Goal: Obtain resource: Download file/media

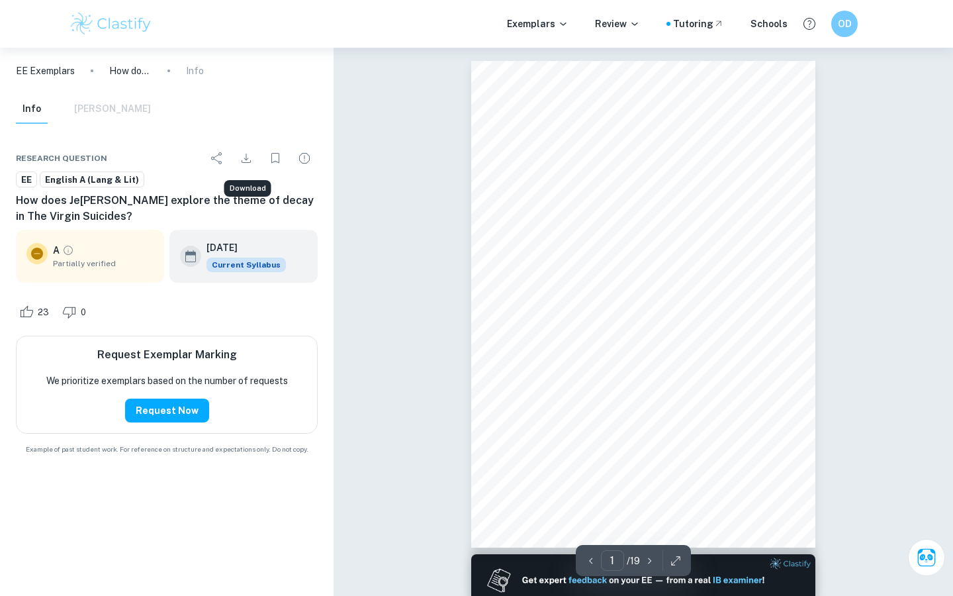
click at [245, 157] on icon "Download" at bounding box center [246, 158] width 16 height 16
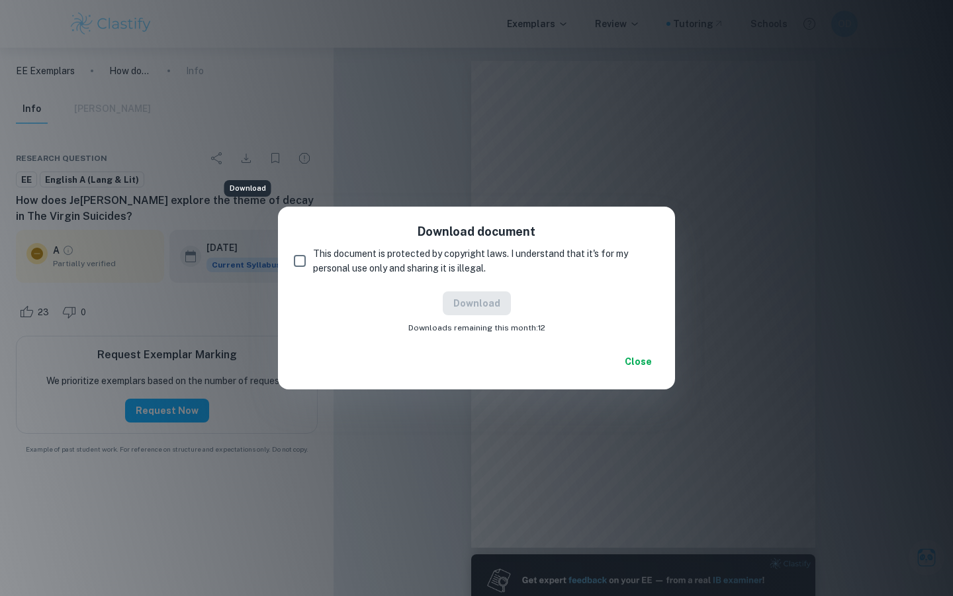
click at [300, 255] on input "This document is protected by copyright laws. I understand that it's for my per…" at bounding box center [300, 260] width 26 height 26
checkbox input "true"
click at [496, 304] on button "Download" at bounding box center [477, 303] width 68 height 24
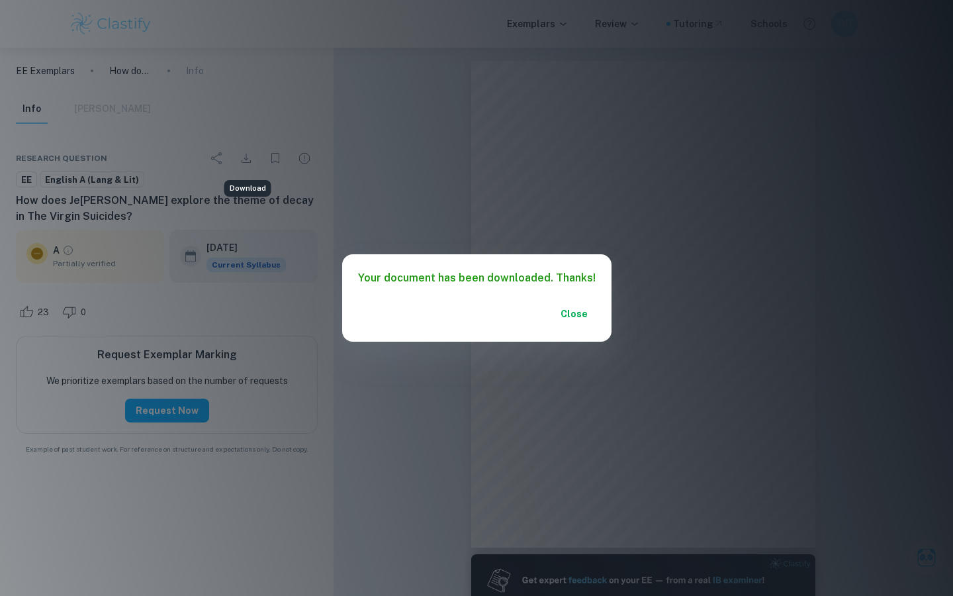
click at [397, 206] on div "Your document has been downloaded. Thanks! Close" at bounding box center [476, 298] width 953 height 596
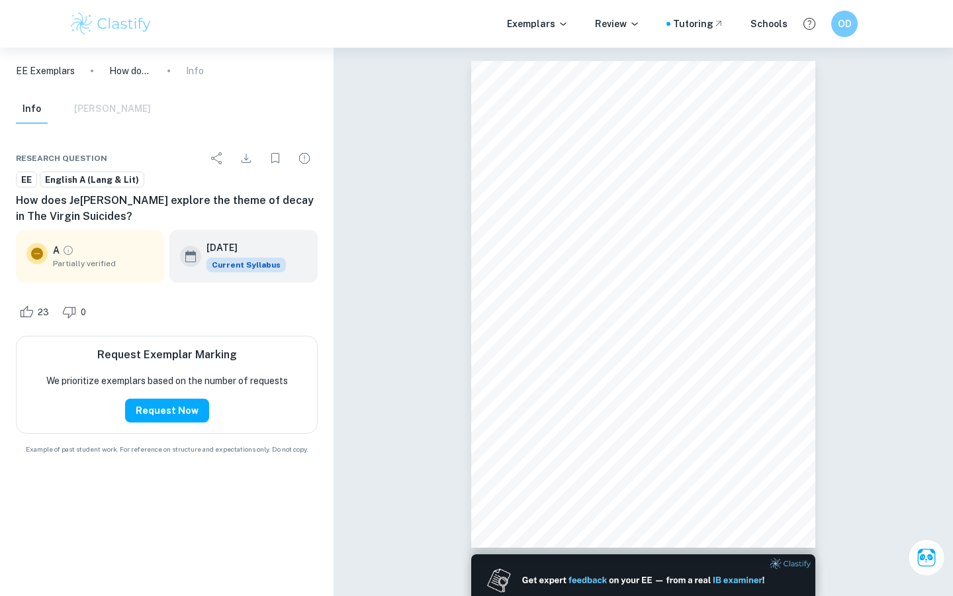
click at [114, 17] on img at bounding box center [111, 24] width 84 height 26
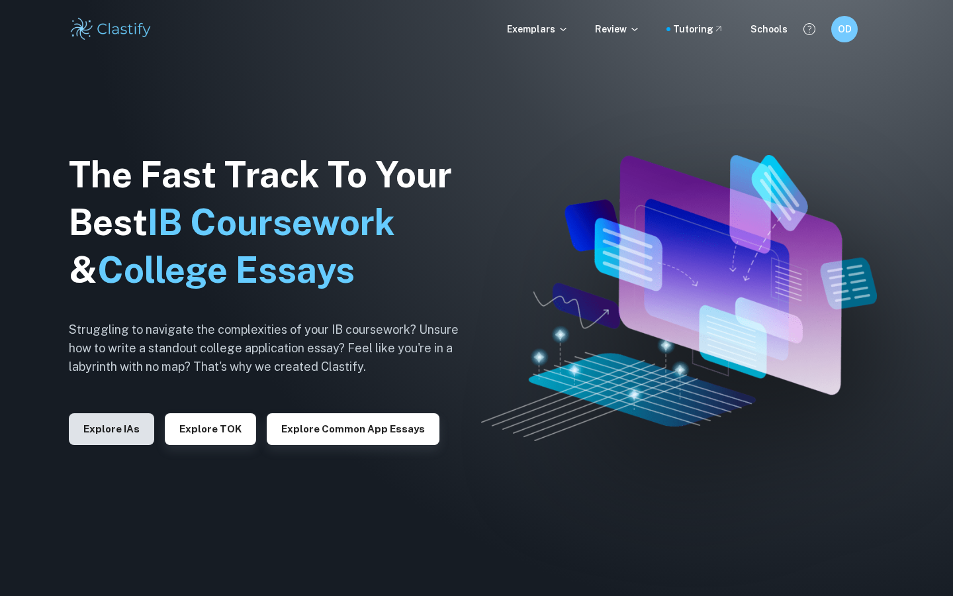
click at [111, 429] on button "Explore IAs" at bounding box center [111, 429] width 85 height 32
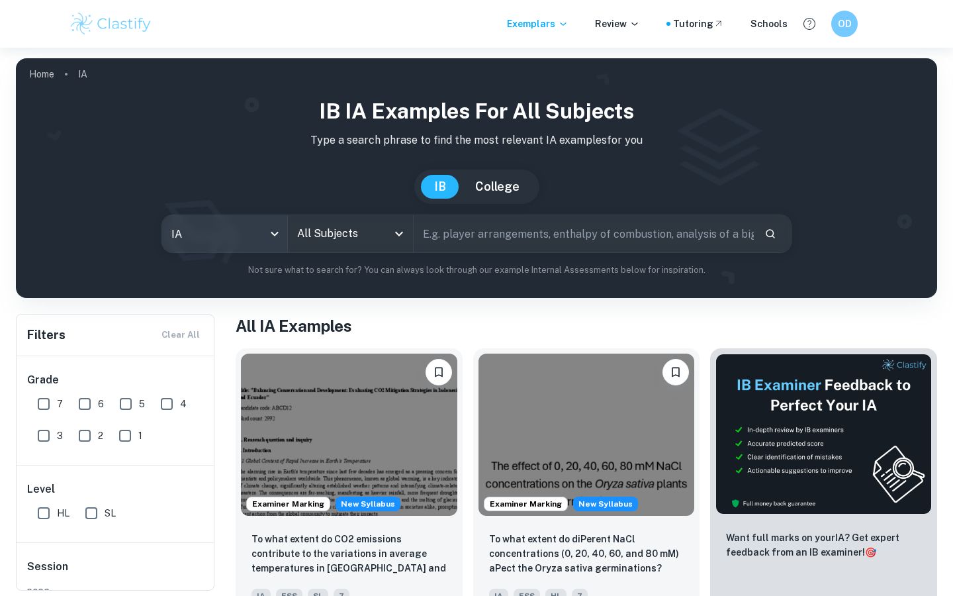
click at [261, 234] on body "We value your privacy We use cookies to enhance your browsing experience, serve…" at bounding box center [476, 346] width 953 height 596
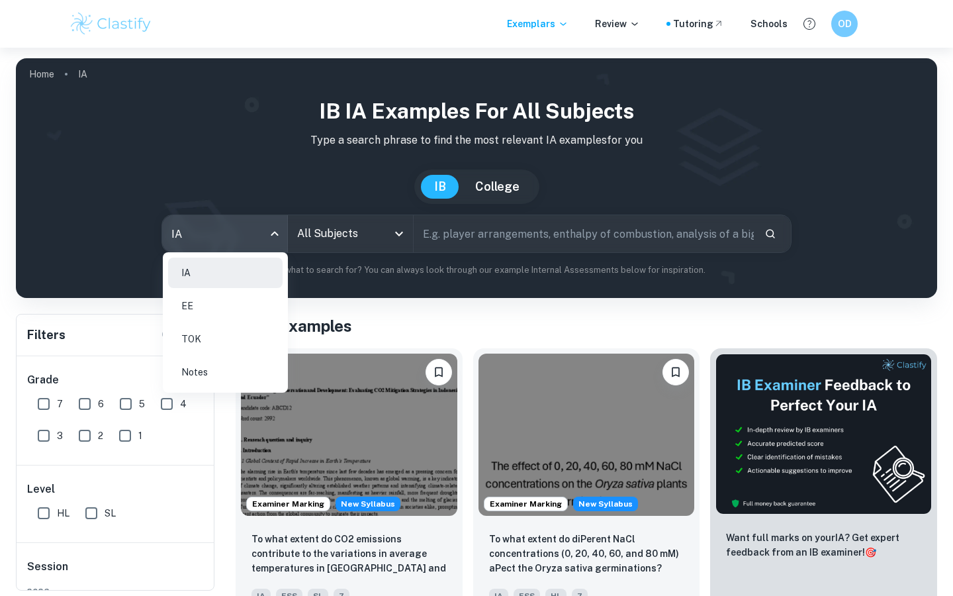
click at [250, 310] on li "EE" at bounding box center [225, 305] width 114 height 30
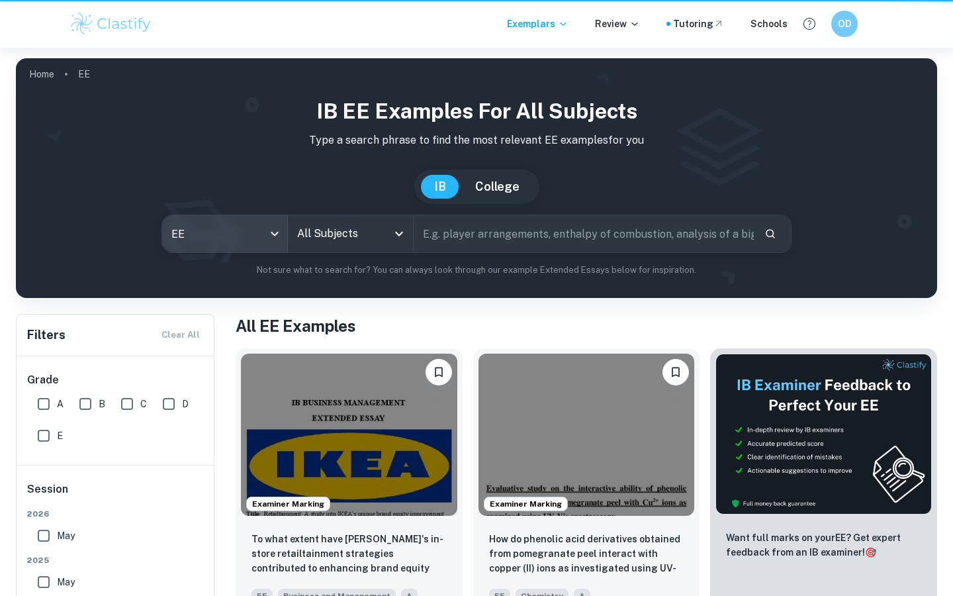
type input "ee"
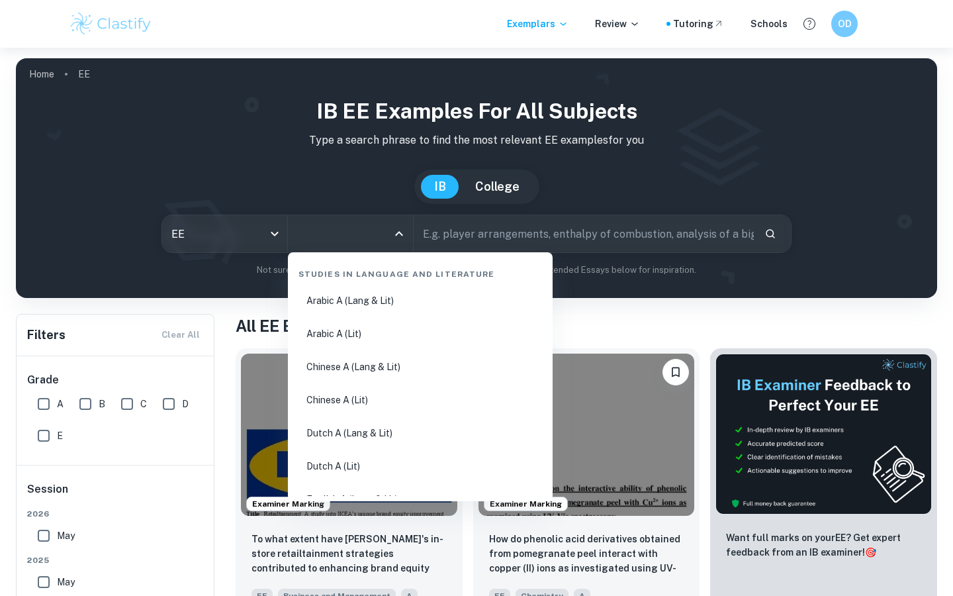
click at [349, 234] on input "All Subjects" at bounding box center [340, 233] width 93 height 25
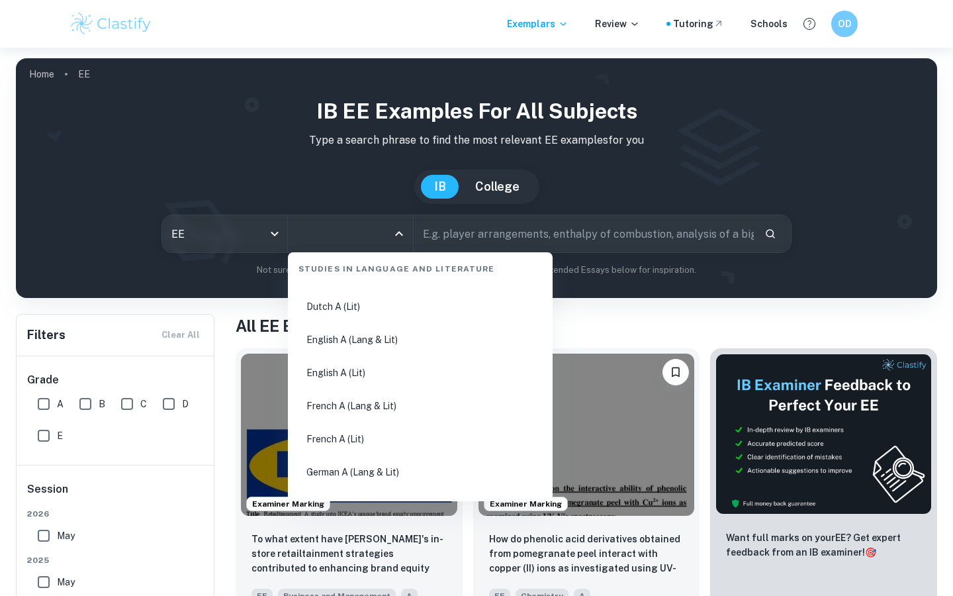
scroll to position [158, 0]
click at [353, 351] on li "English A (Lang & Lit)" at bounding box center [420, 341] width 254 height 30
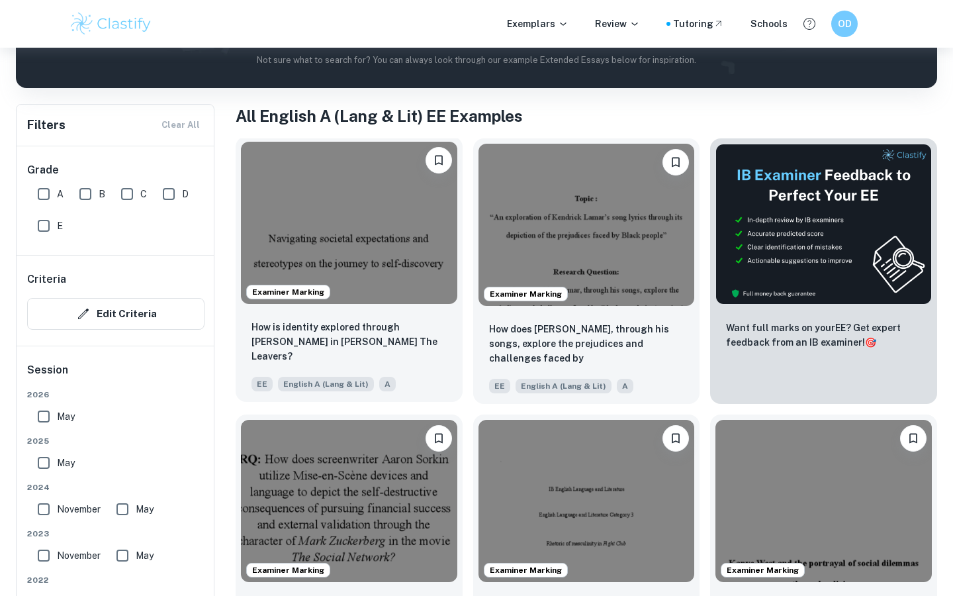
scroll to position [207, 0]
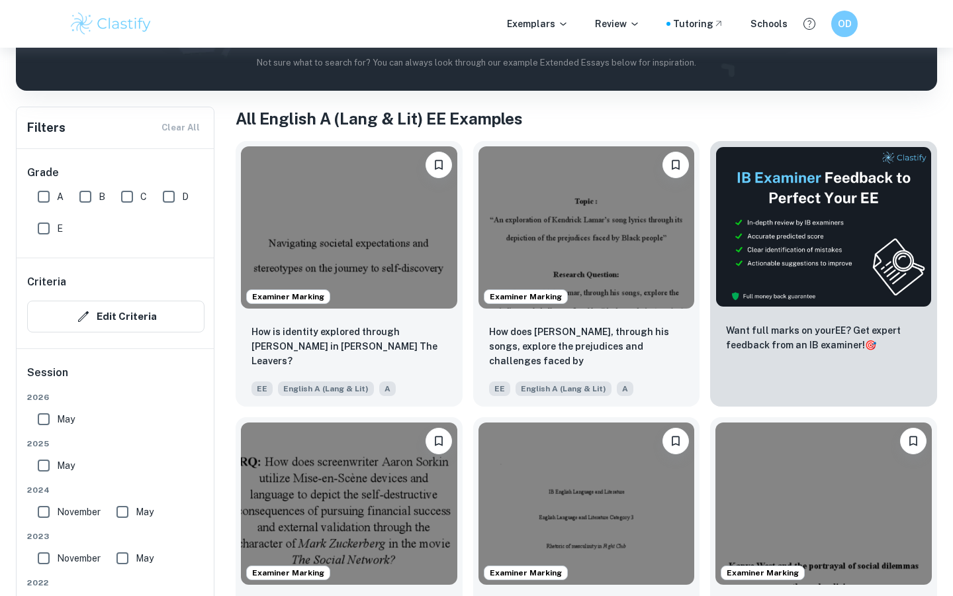
click at [137, 193] on input "C" at bounding box center [127, 196] width 26 height 26
checkbox input "true"
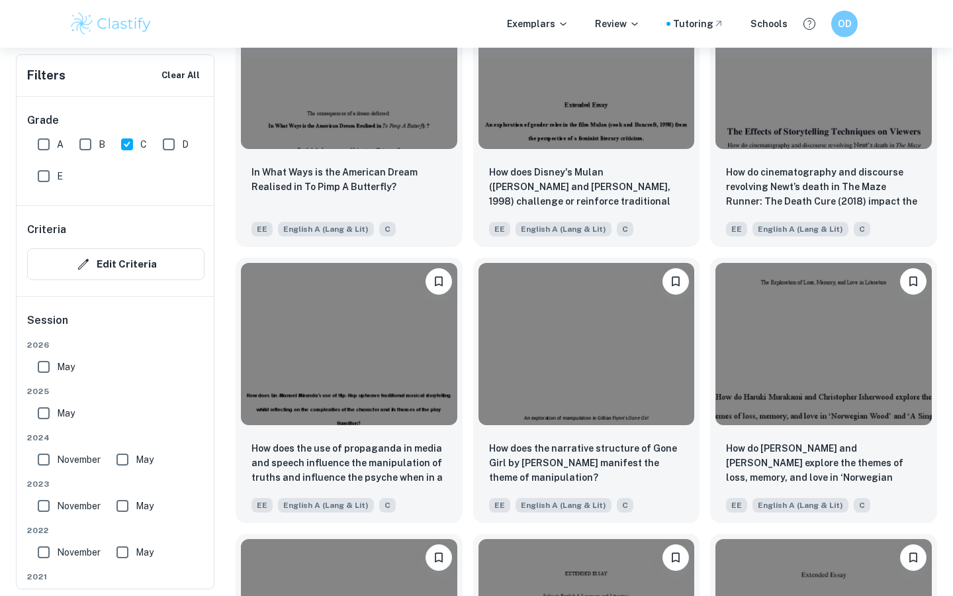
scroll to position [2055, 0]
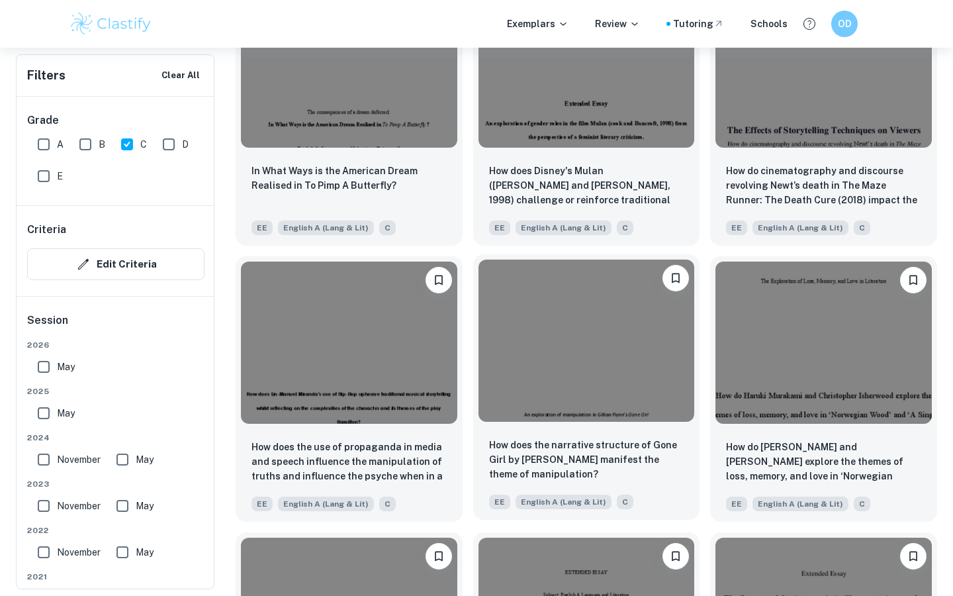
click at [575, 369] on img at bounding box center [586, 340] width 216 height 162
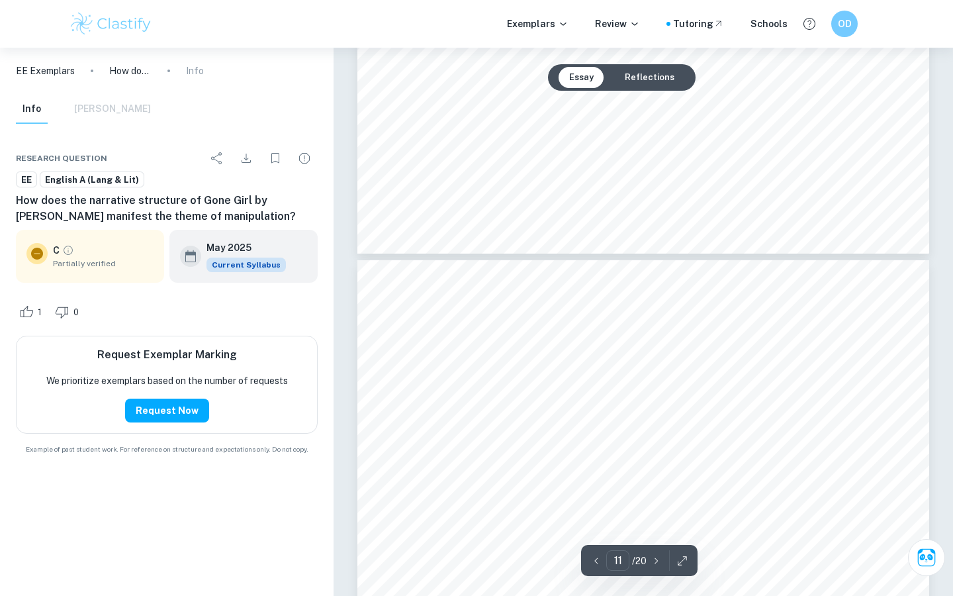
click at [630, 81] on button "Reflections" at bounding box center [649, 77] width 71 height 21
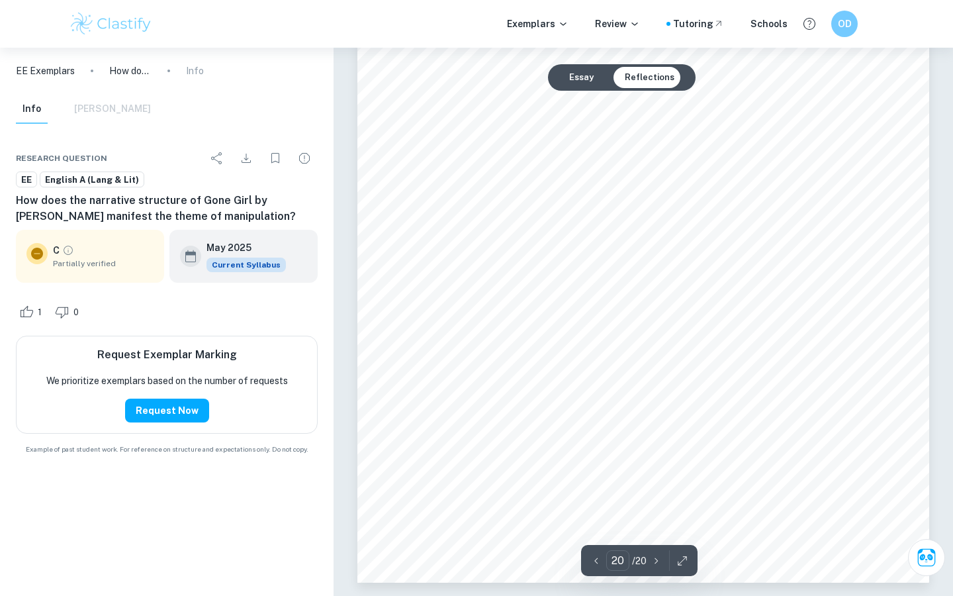
scroll to position [14492, 0]
click at [584, 74] on button "Essay" at bounding box center [581, 77] width 46 height 21
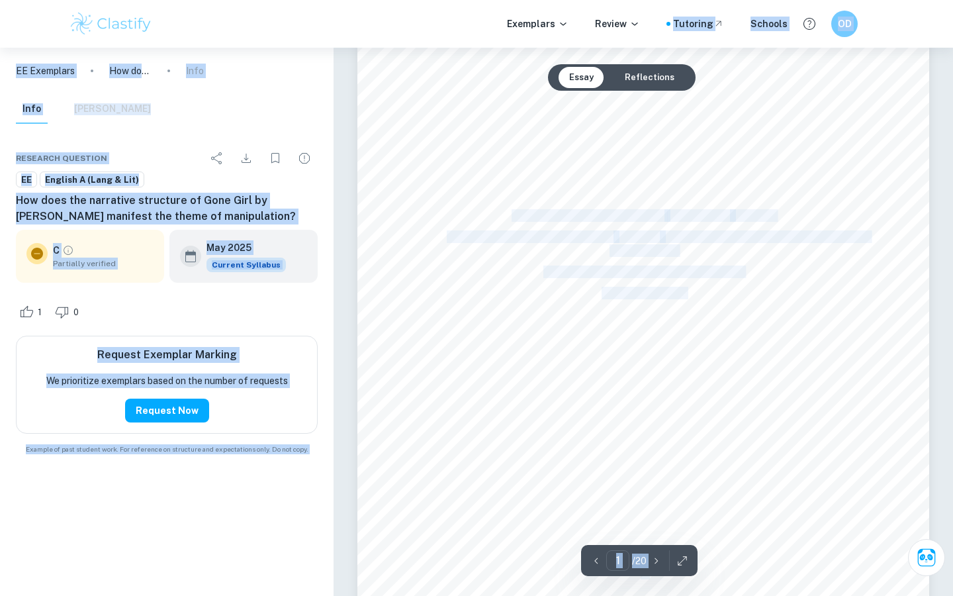
scroll to position [162, 0]
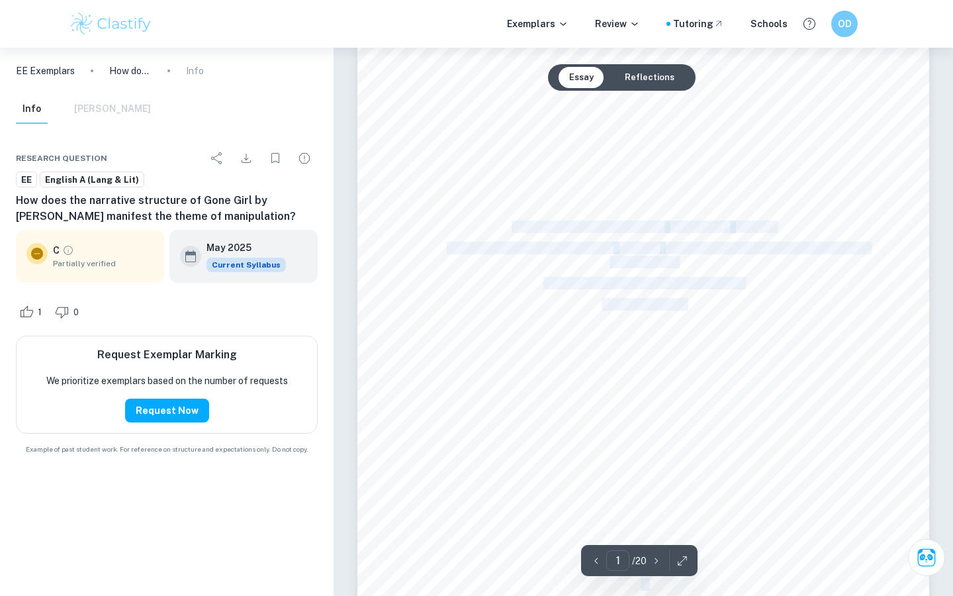
drag, startPoint x: 633, startPoint y: 488, endPoint x: 764, endPoint y: 120, distance: 389.7
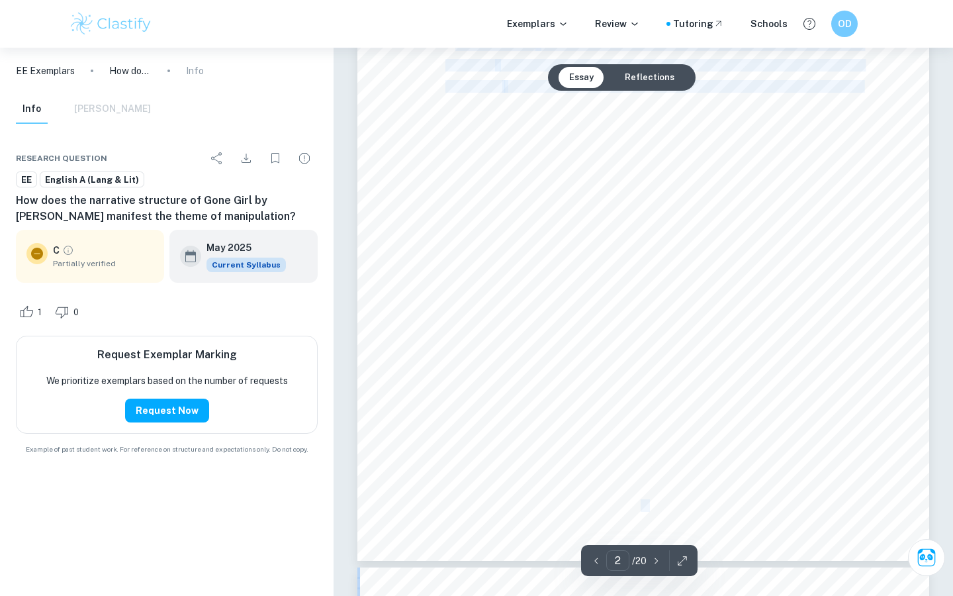
scroll to position [1126, 0]
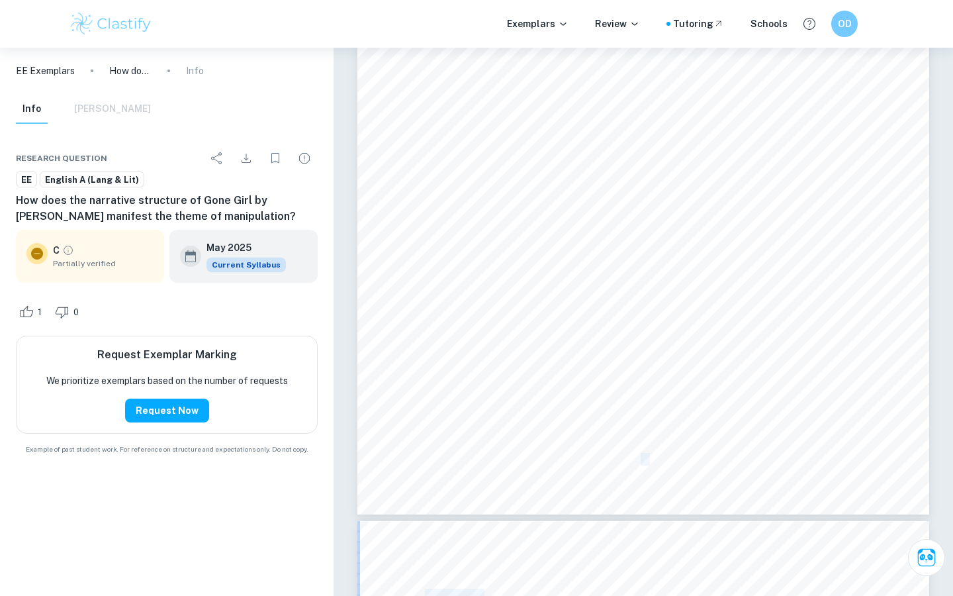
copy div "1 An exploration of manipulation in Gillian Flynn9s Gone Girl How does the narr…"
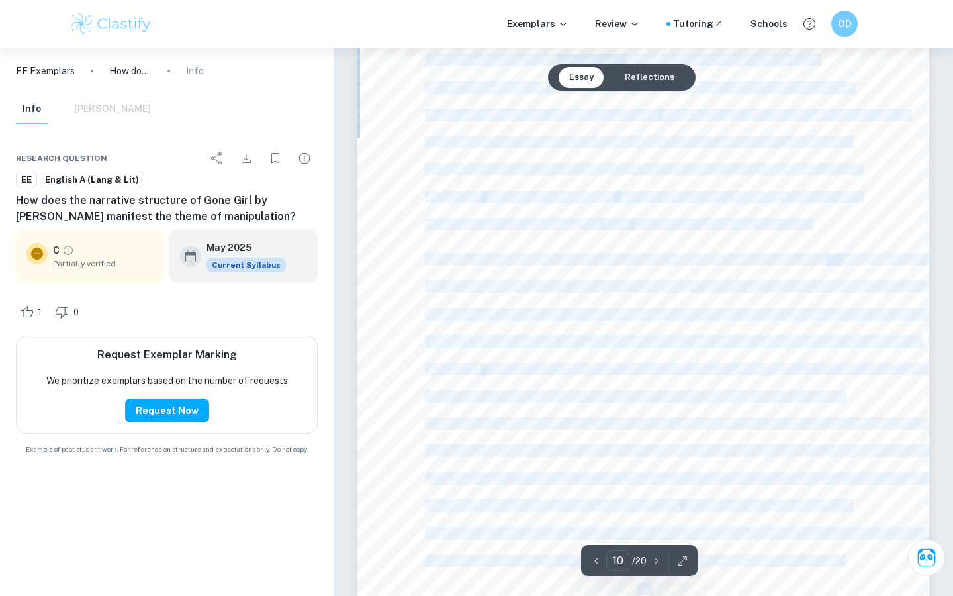
scroll to position [7128, 0]
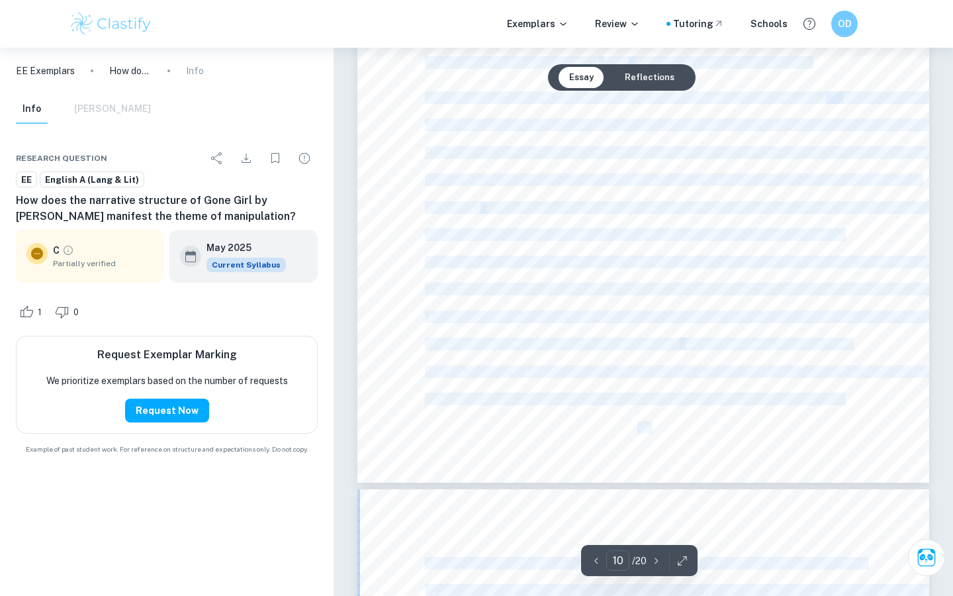
click at [575, 231] on span "likeable. Meant for someone like you to like her.= The reader begins to questio…" at bounding box center [634, 235] width 418 height 11
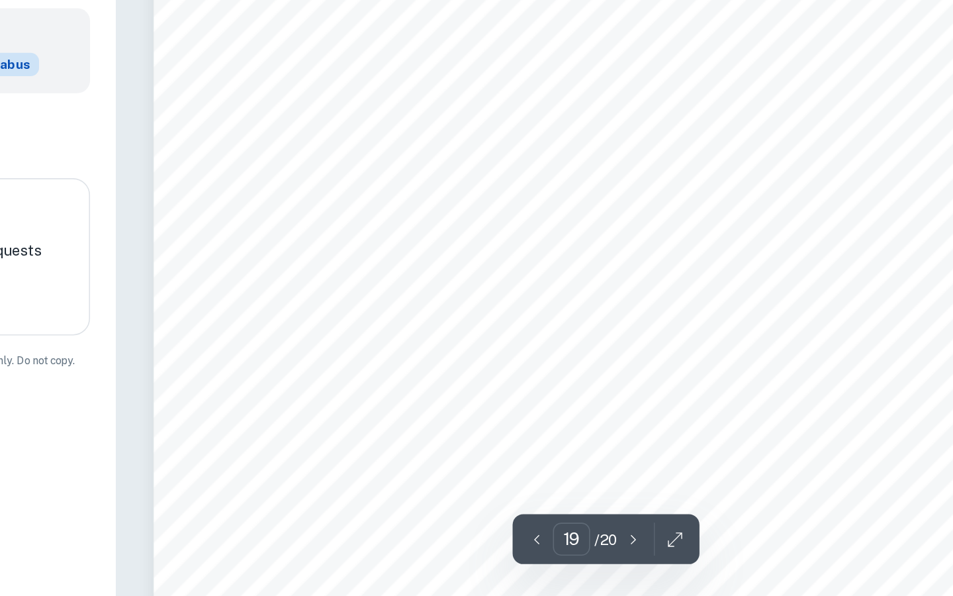
scroll to position [13498, 0]
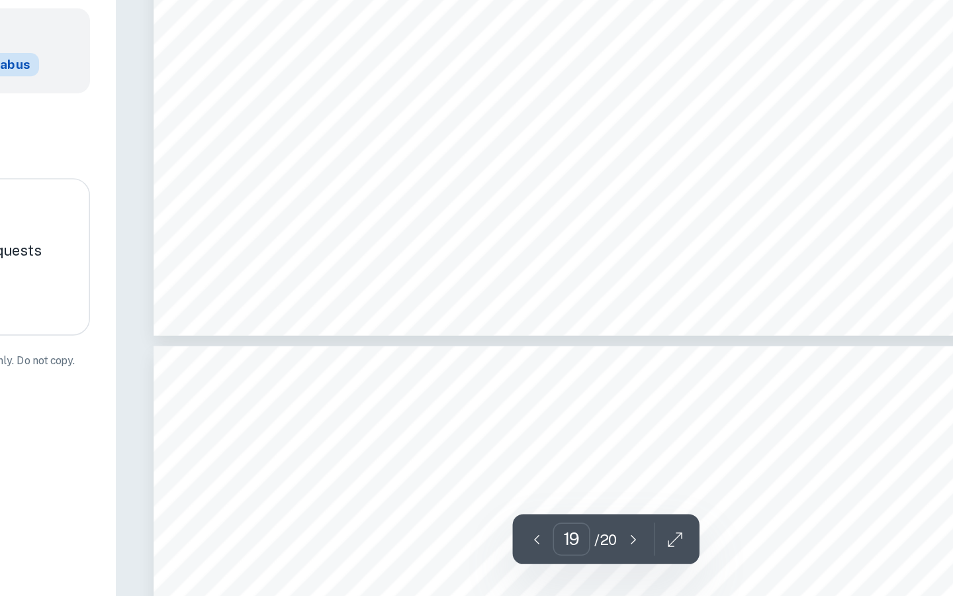
type input "20"
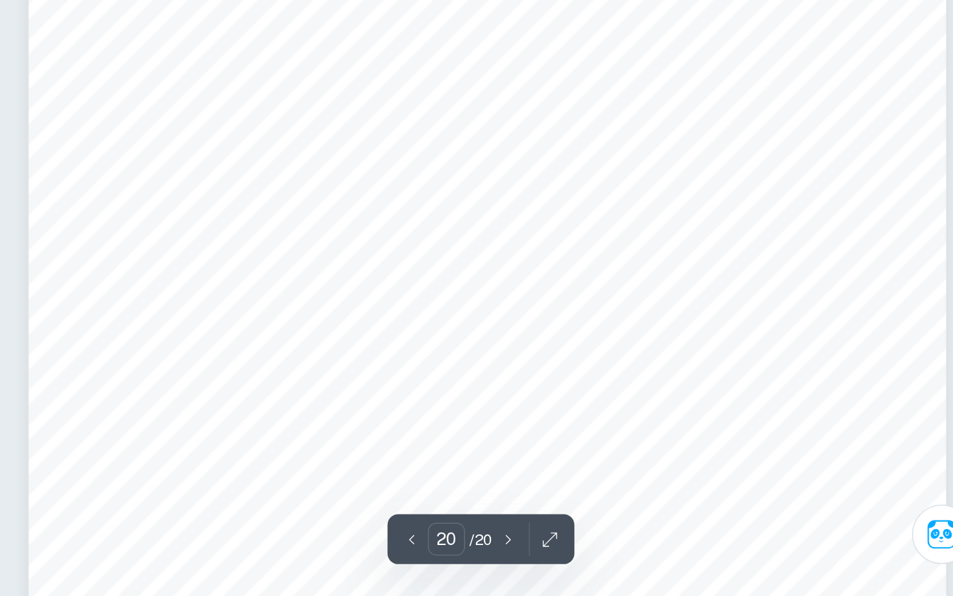
scroll to position [14383, 0]
